Goal: Information Seeking & Learning: Check status

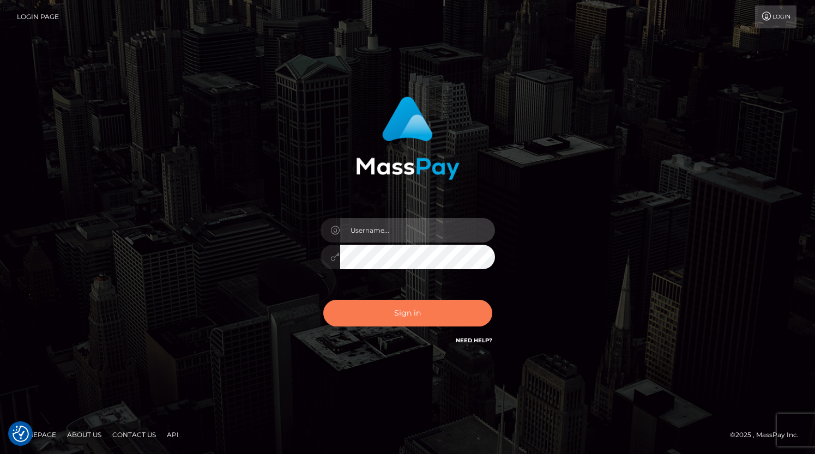
type input "grace.rush"
click at [377, 316] on button "Sign in" at bounding box center [407, 313] width 169 height 27
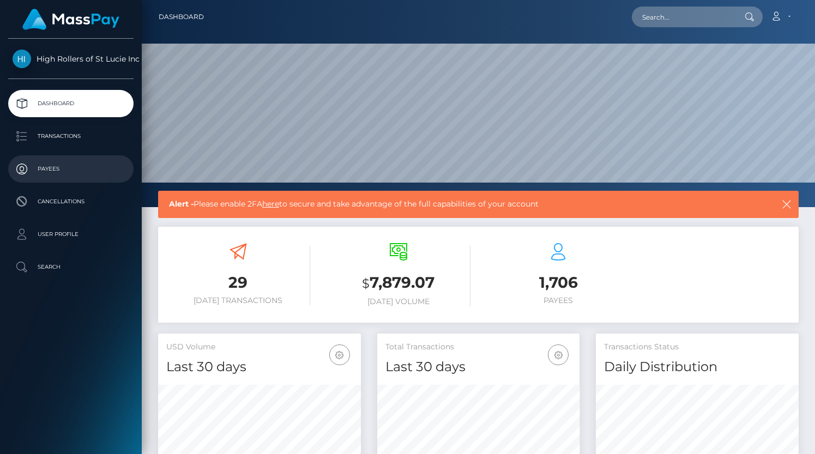
scroll to position [193, 203]
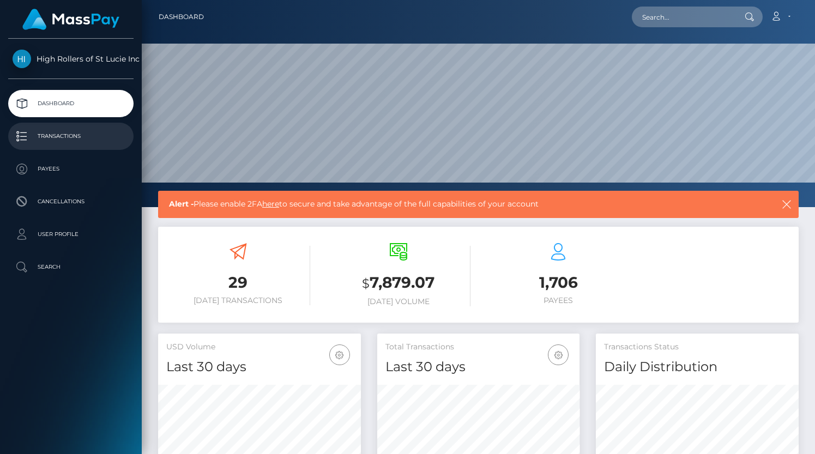
click at [100, 144] on link "Transactions" at bounding box center [70, 136] width 125 height 27
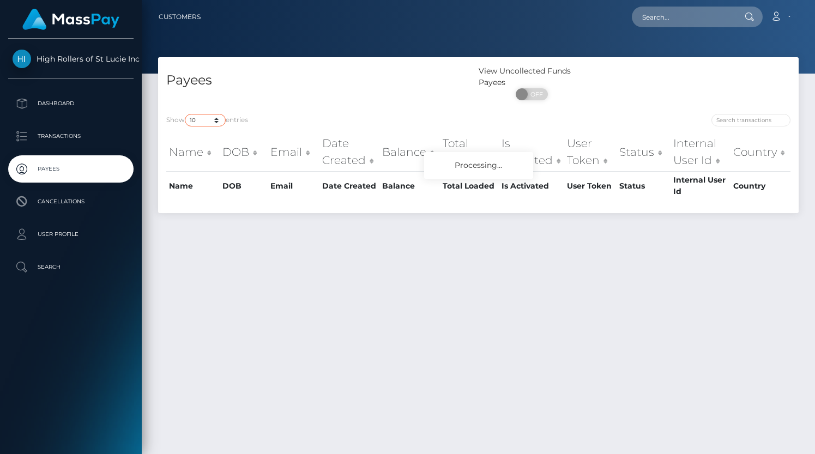
click at [212, 121] on select "10 25 50 100 250" at bounding box center [205, 120] width 41 height 13
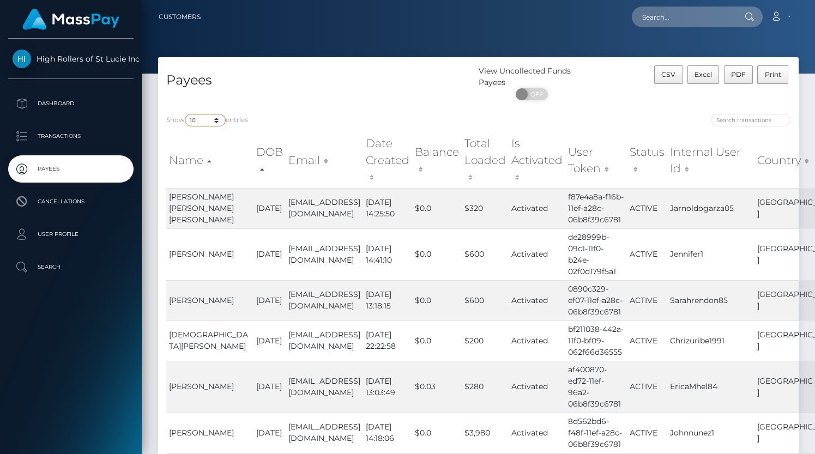
select select "250"
click at [186, 115] on select "10 25 50 100 250" at bounding box center [205, 120] width 41 height 13
click at [312, 110] on div "Show 10 25 50 100 250 entries Name DOB Email Date Created Balance Total Loaded …" at bounding box center [478, 400] width 641 height 588
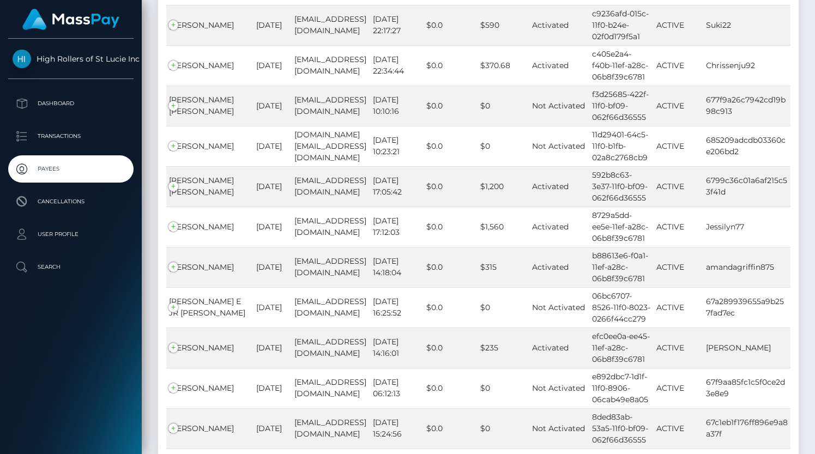
scroll to position [10079, 0]
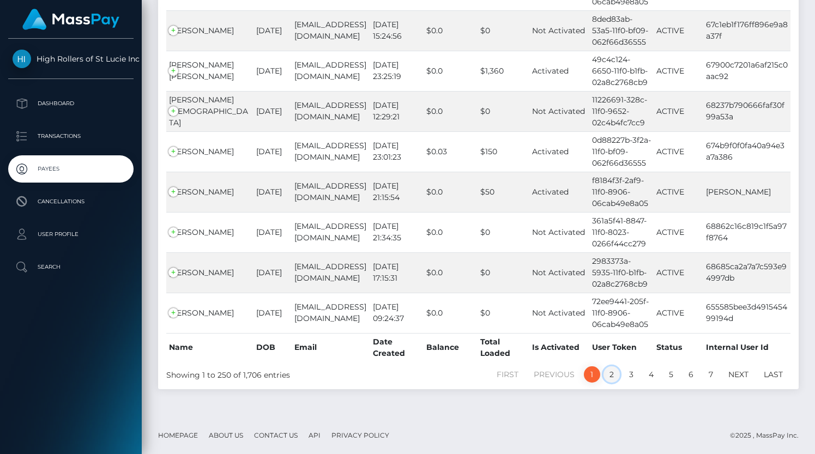
click at [612, 374] on link "2" at bounding box center [612, 374] width 16 height 16
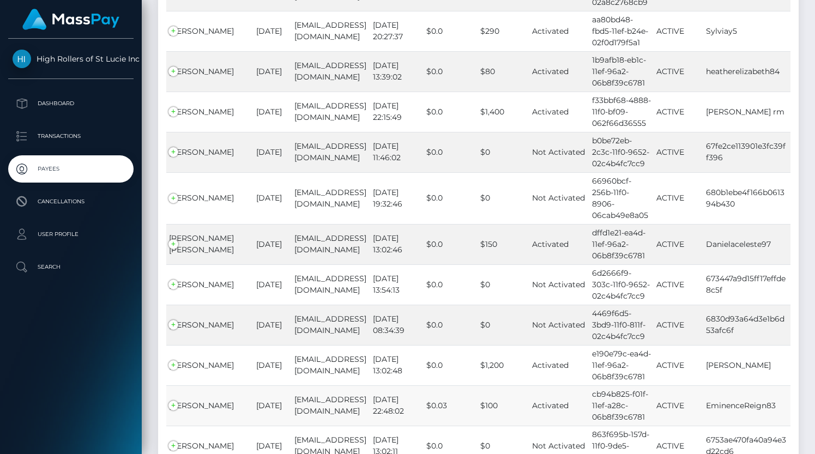
scroll to position [10057, 0]
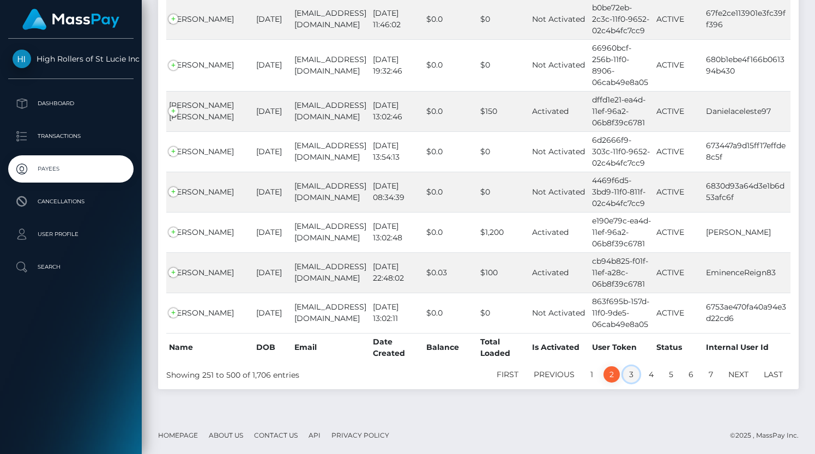
click at [631, 371] on link "3" at bounding box center [631, 374] width 16 height 16
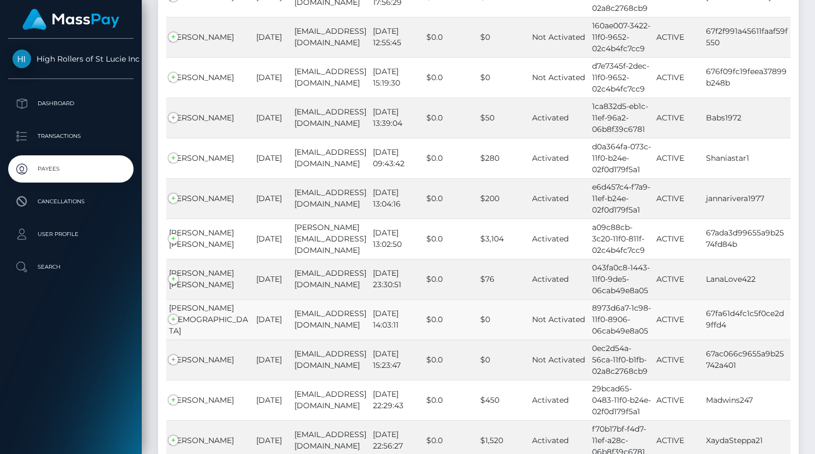
scroll to position [9949, 0]
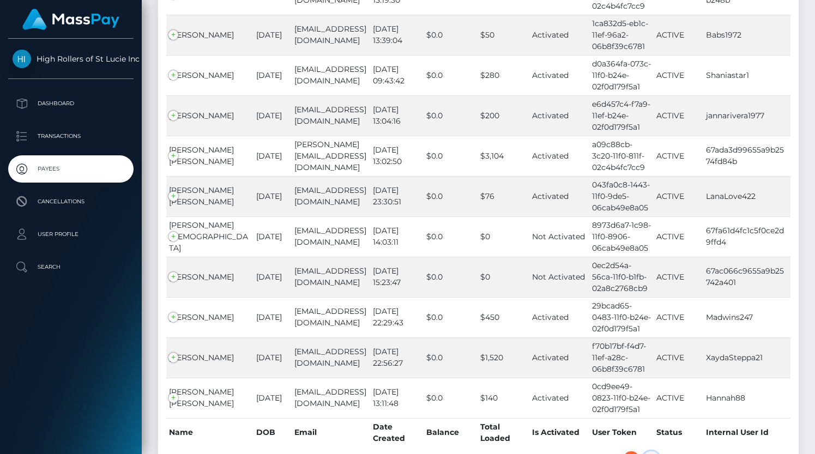
click at [650, 451] on link "4" at bounding box center [651, 459] width 17 height 16
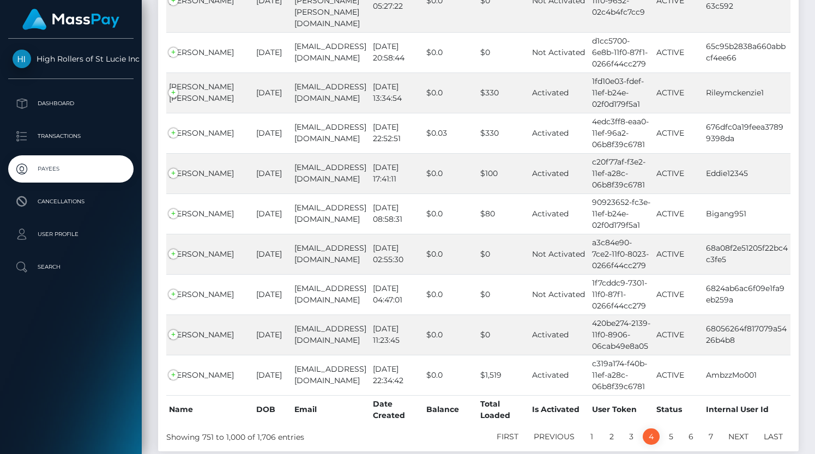
scroll to position [9937, 0]
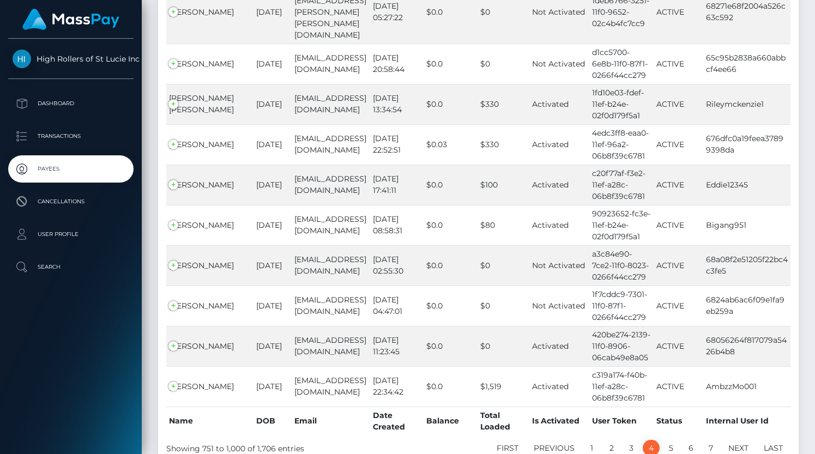
click at [650, 440] on link "4" at bounding box center [651, 448] width 17 height 16
click at [672, 440] on link "5" at bounding box center [671, 448] width 16 height 16
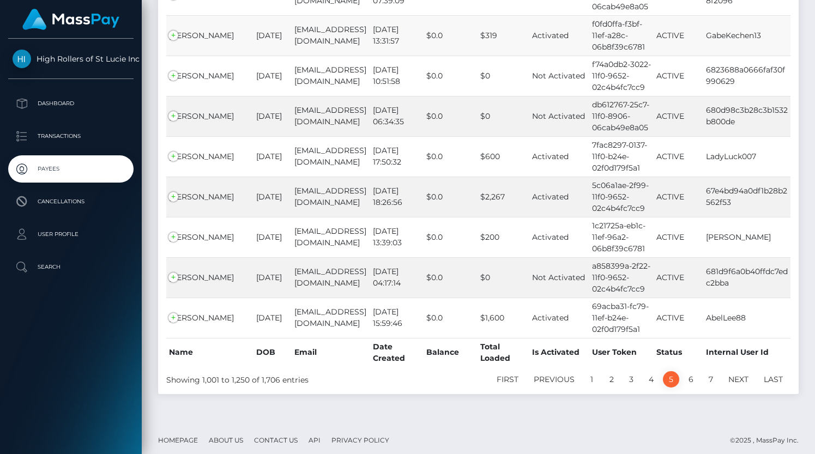
scroll to position [1498, 0]
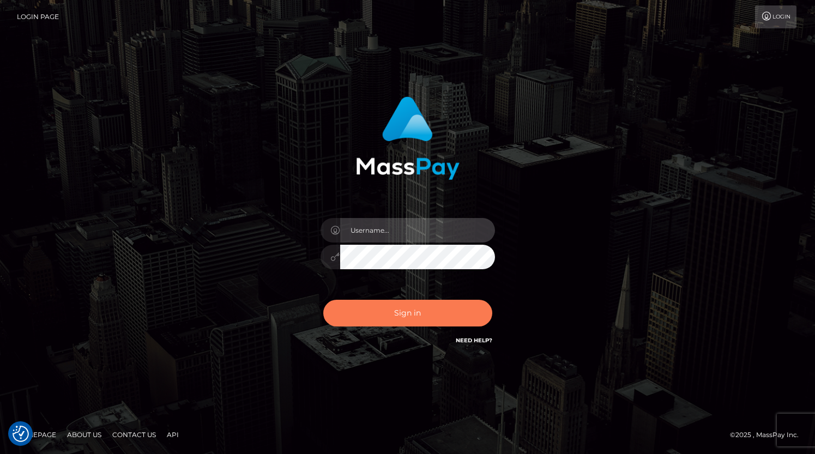
type input "grace.rush"
click at [371, 313] on button "Sign in" at bounding box center [407, 313] width 169 height 27
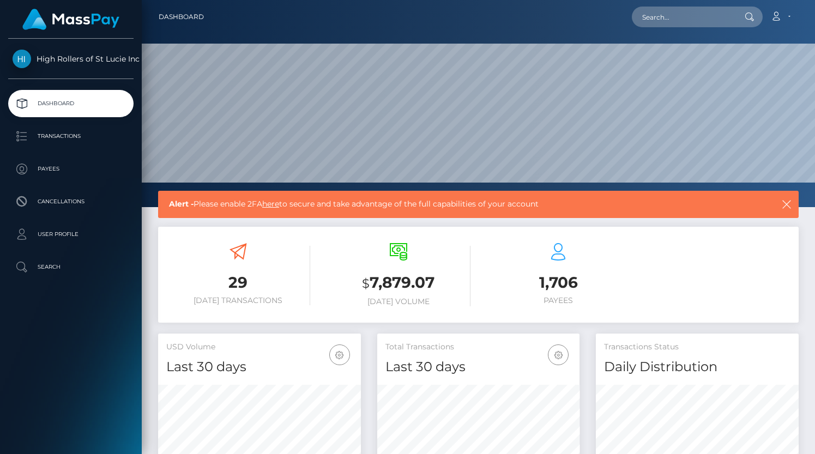
scroll to position [193, 203]
click at [81, 141] on p "Transactions" at bounding box center [71, 136] width 117 height 16
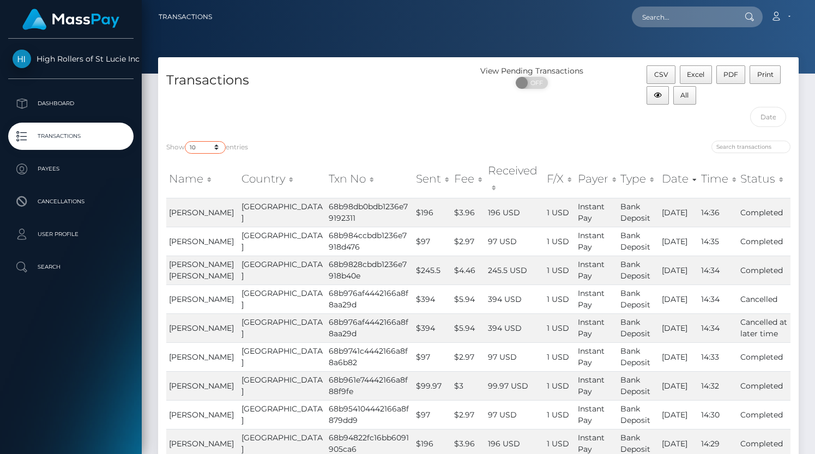
click at [202, 144] on select "10 25 50 100 250 500 1,000 3,500" at bounding box center [205, 147] width 41 height 13
select select "3500"
click at [186, 141] on select "10 25 50 100 250 500 1,000 3,500" at bounding box center [205, 147] width 41 height 13
click at [362, 89] on h4 "Transactions" at bounding box center [318, 80] width 304 height 19
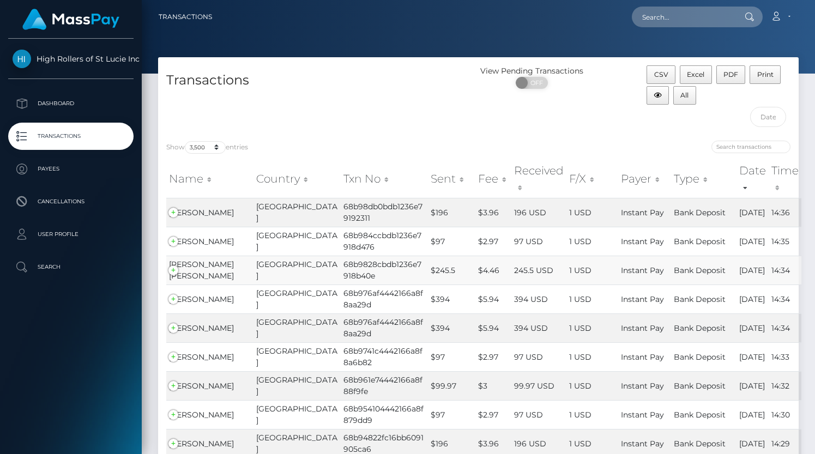
scroll to position [298, 0]
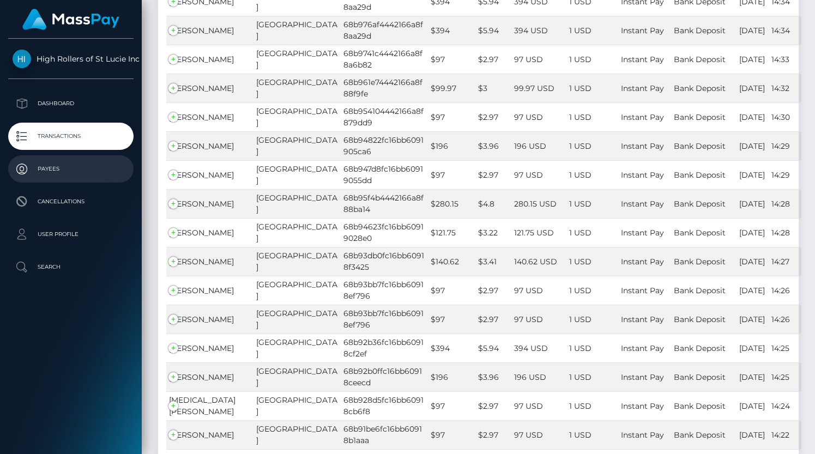
click at [56, 167] on p "Payees" at bounding box center [71, 169] width 117 height 16
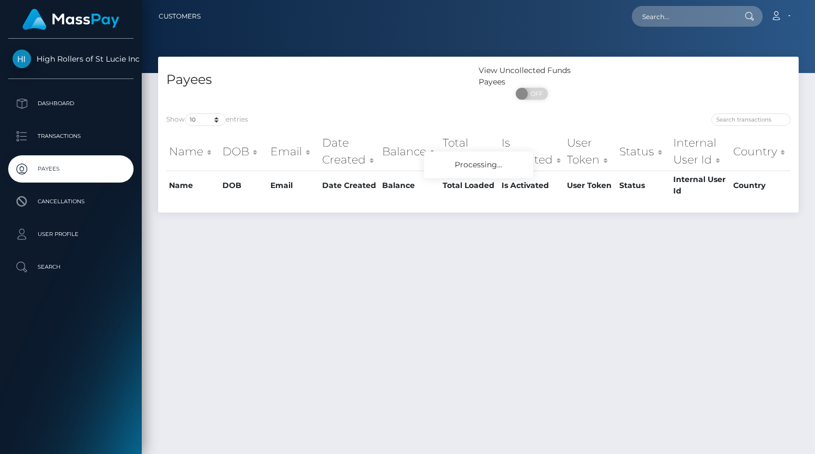
scroll to position [2, 0]
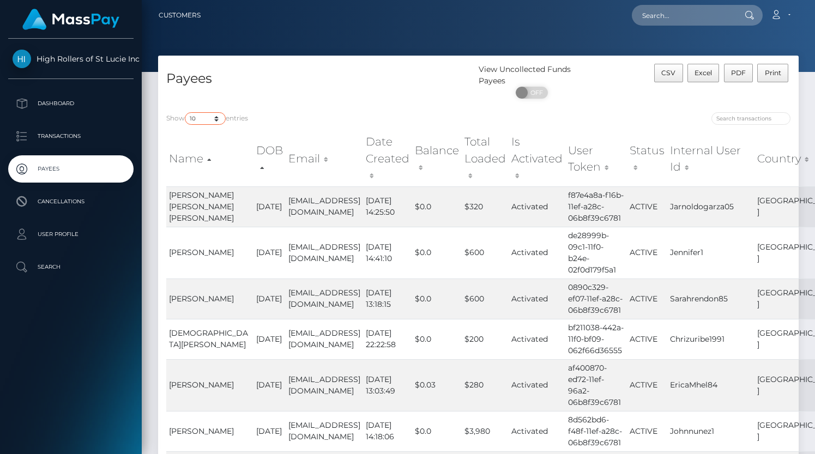
click at [196, 119] on select "10 25 50 100 250" at bounding box center [205, 118] width 41 height 13
select select "250"
click at [186, 112] on select "10 25 50 100 250" at bounding box center [205, 118] width 41 height 13
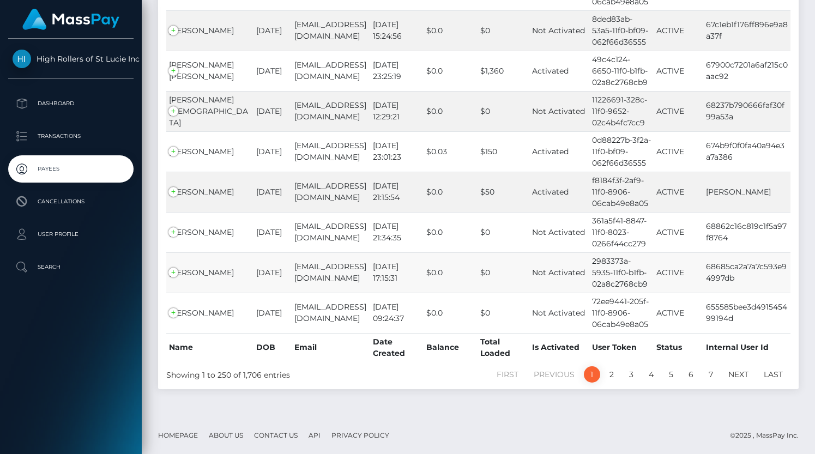
scroll to position [10078, 0]
click at [610, 373] on link "2" at bounding box center [612, 374] width 16 height 16
click at [612, 379] on link "2" at bounding box center [612, 374] width 16 height 16
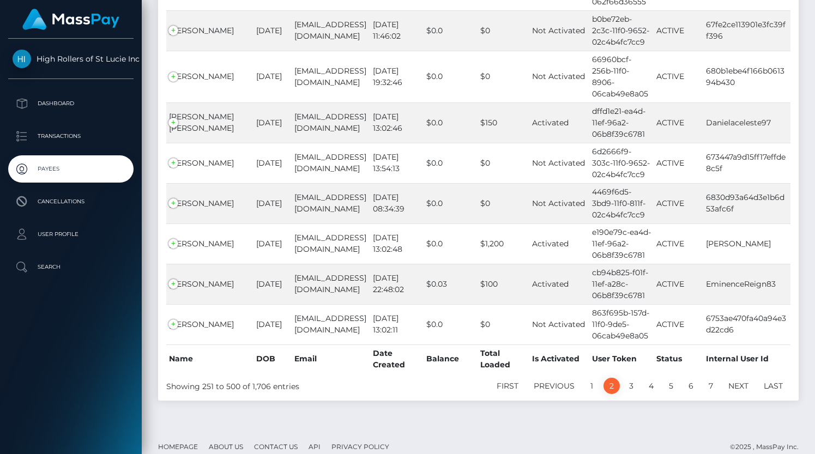
scroll to position [10057, 0]
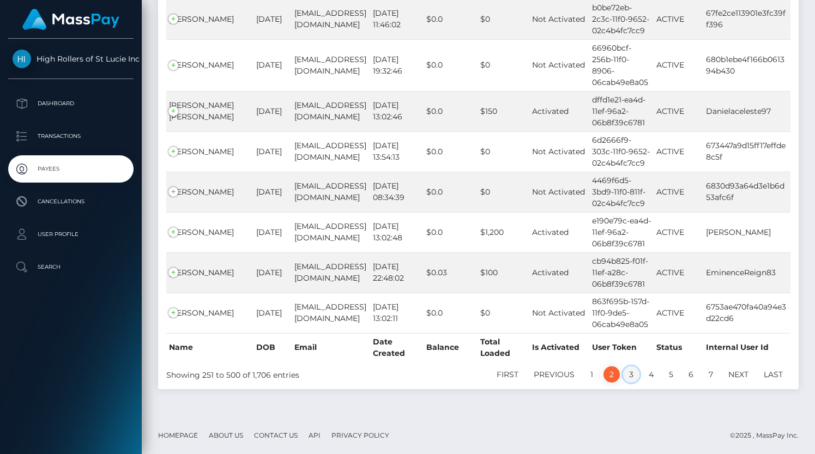
click at [637, 370] on link "3" at bounding box center [631, 374] width 16 height 16
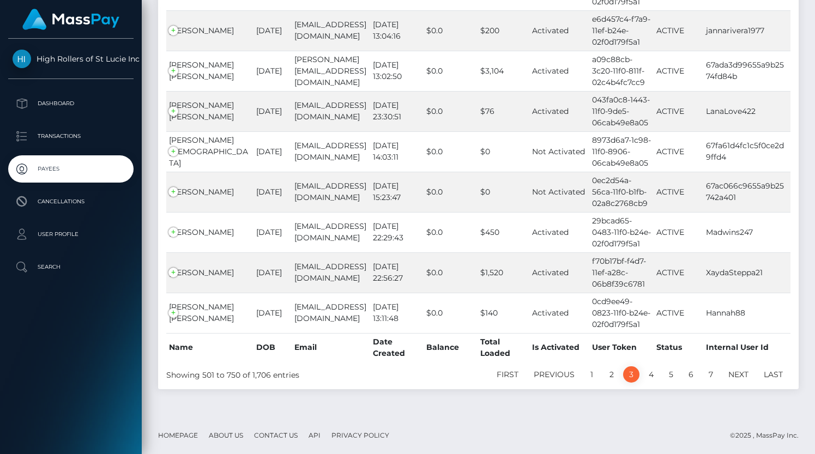
scroll to position [9949, 0]
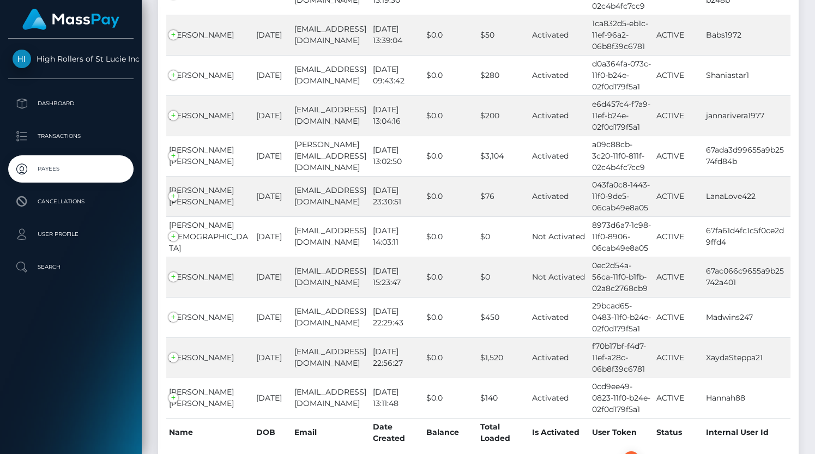
click at [629, 451] on link "3" at bounding box center [631, 459] width 16 height 16
click at [653, 451] on link "4" at bounding box center [651, 459] width 17 height 16
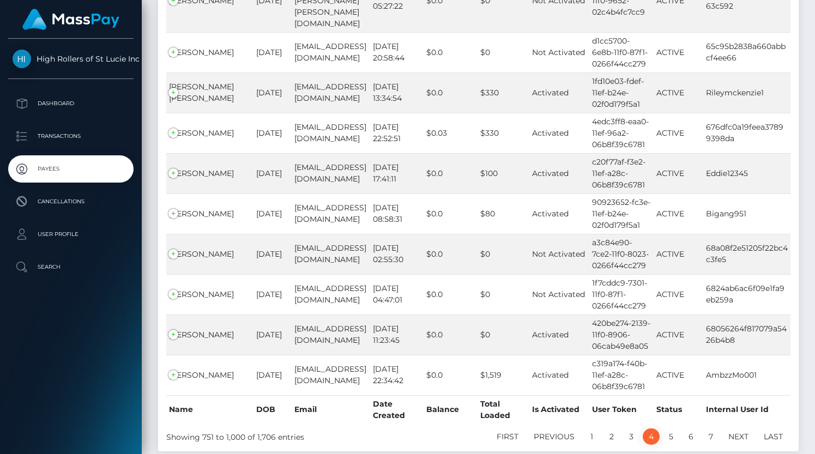
scroll to position [9937, 0]
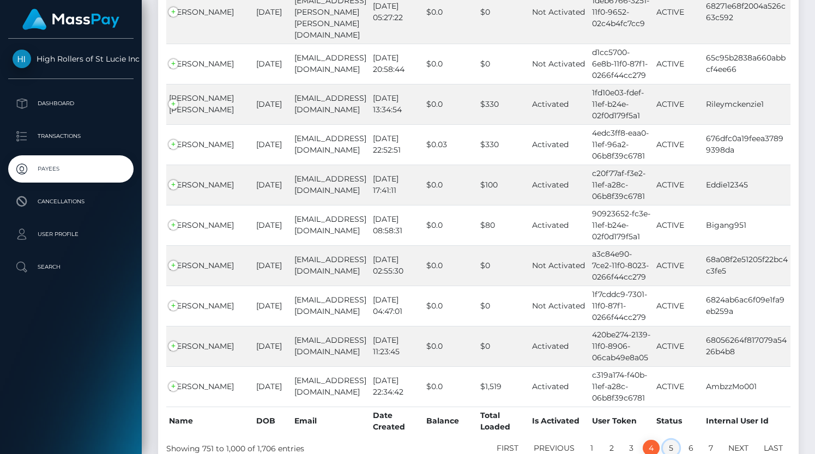
click at [665, 440] on link "5" at bounding box center [671, 448] width 16 height 16
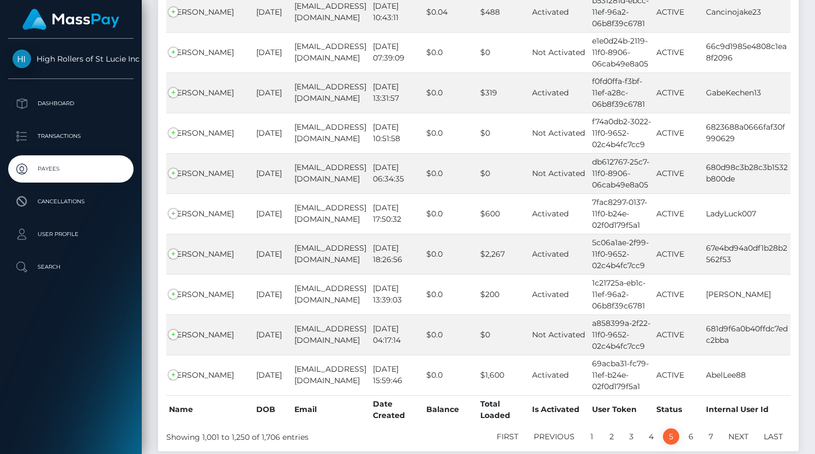
scroll to position [9994, 0]
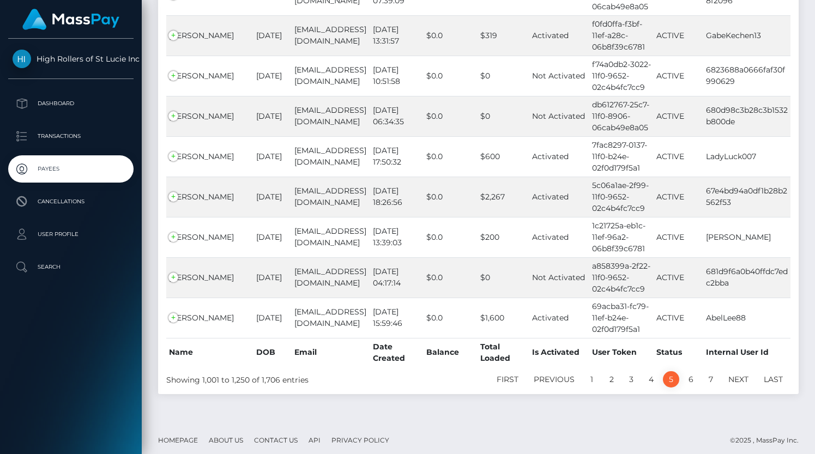
click at [671, 377] on link "5" at bounding box center [671, 379] width 16 height 16
click at [692, 372] on link "6" at bounding box center [691, 379] width 17 height 16
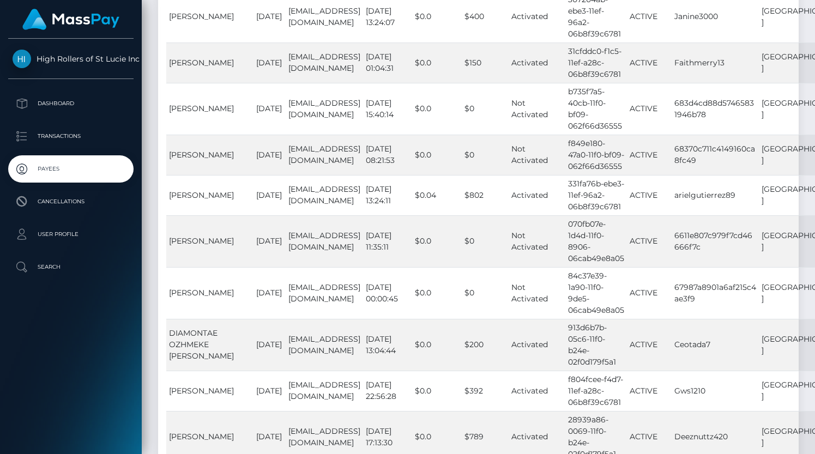
scroll to position [11385, 0]
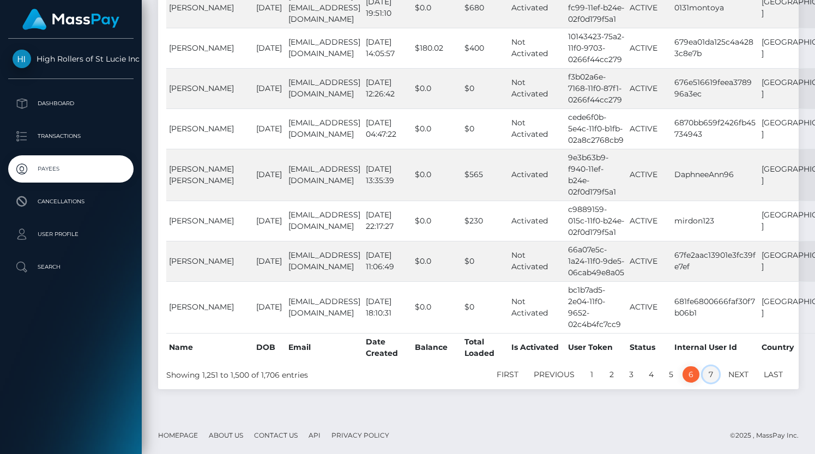
click at [708, 370] on link "7" at bounding box center [711, 374] width 16 height 16
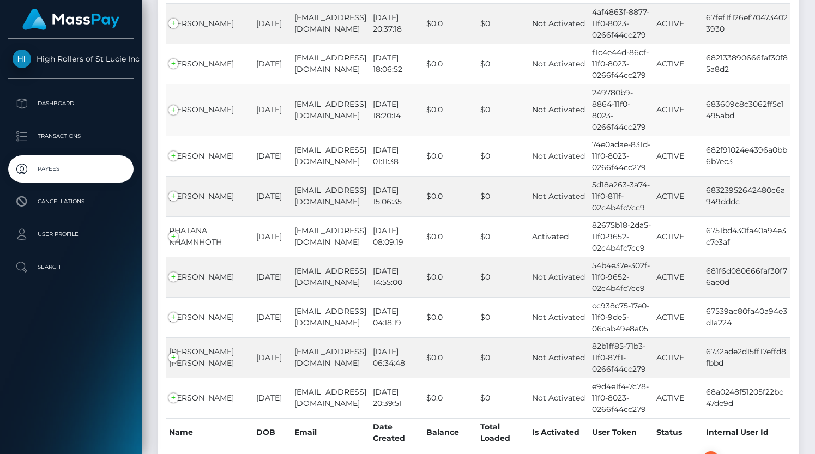
scroll to position [6968, 0]
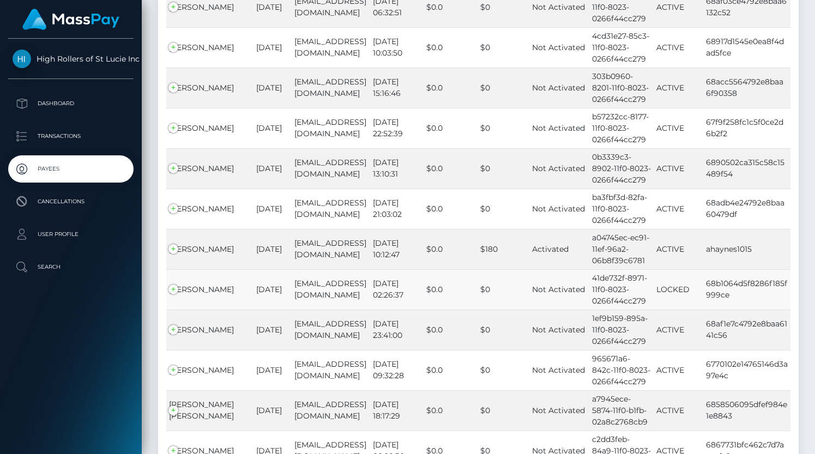
click at [714, 269] on td "68b1064d5f8286f185f999ce" at bounding box center [746, 289] width 87 height 40
copy tr "68b1064d5f8286f185f999ce [GEOGRAPHIC_DATA]"
